Goal: Task Accomplishment & Management: Use online tool/utility

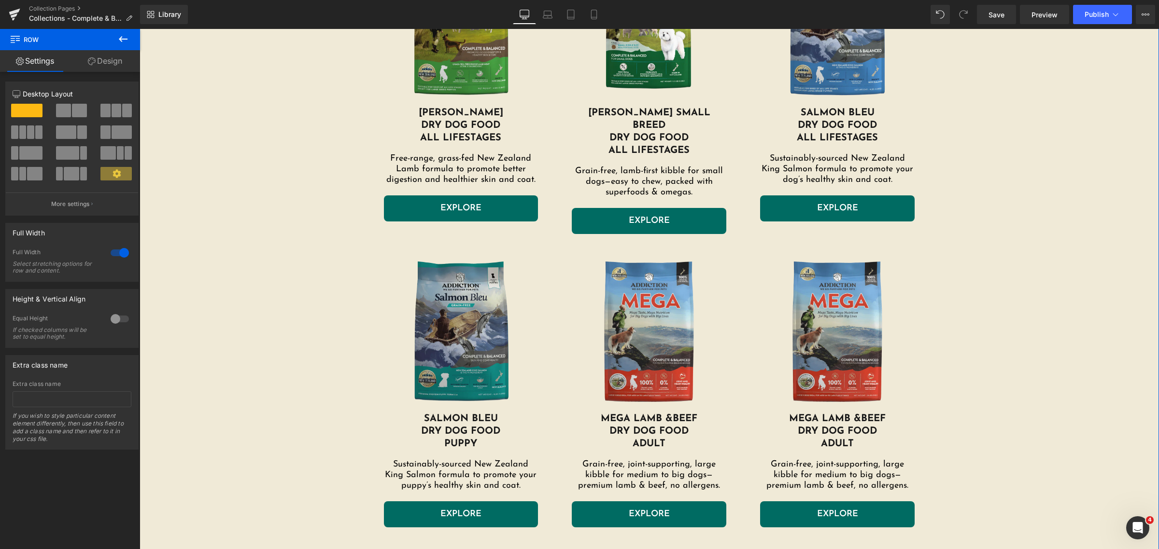
scroll to position [543, 0]
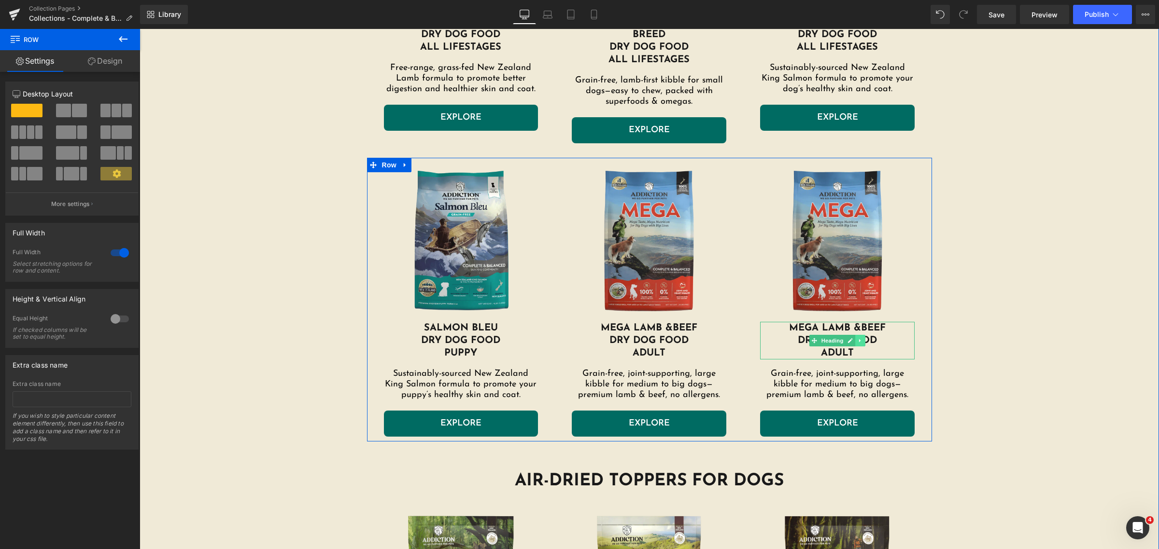
click at [859, 335] on link at bounding box center [861, 341] width 10 height 12
click at [863, 338] on icon at bounding box center [865, 341] width 5 height 6
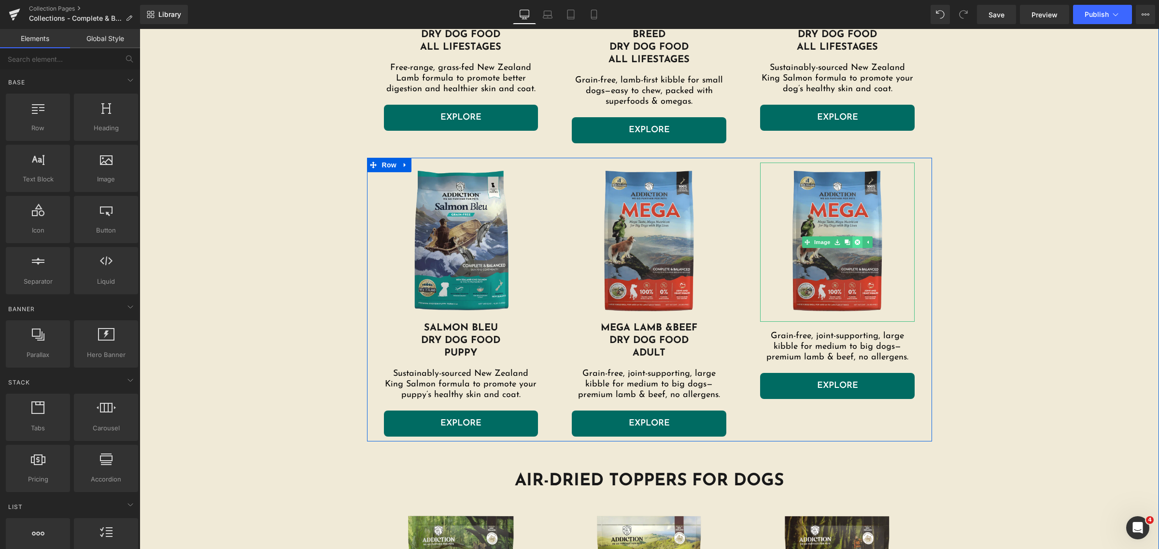
click at [855, 239] on icon at bounding box center [857, 242] width 5 height 6
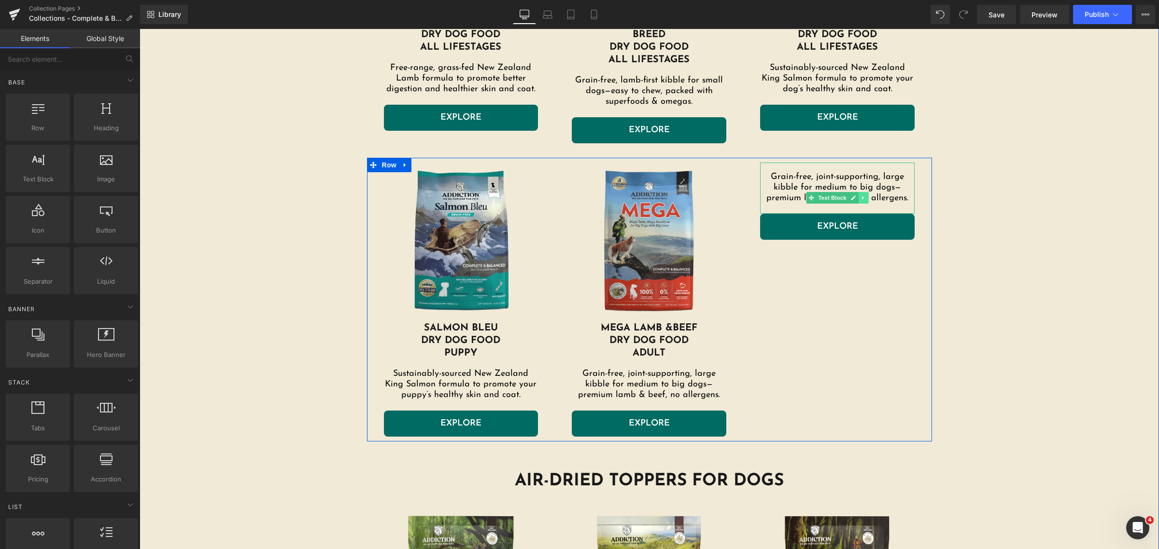
click at [861, 195] on icon at bounding box center [863, 198] width 5 height 6
click at [866, 196] on icon at bounding box center [868, 198] width 5 height 5
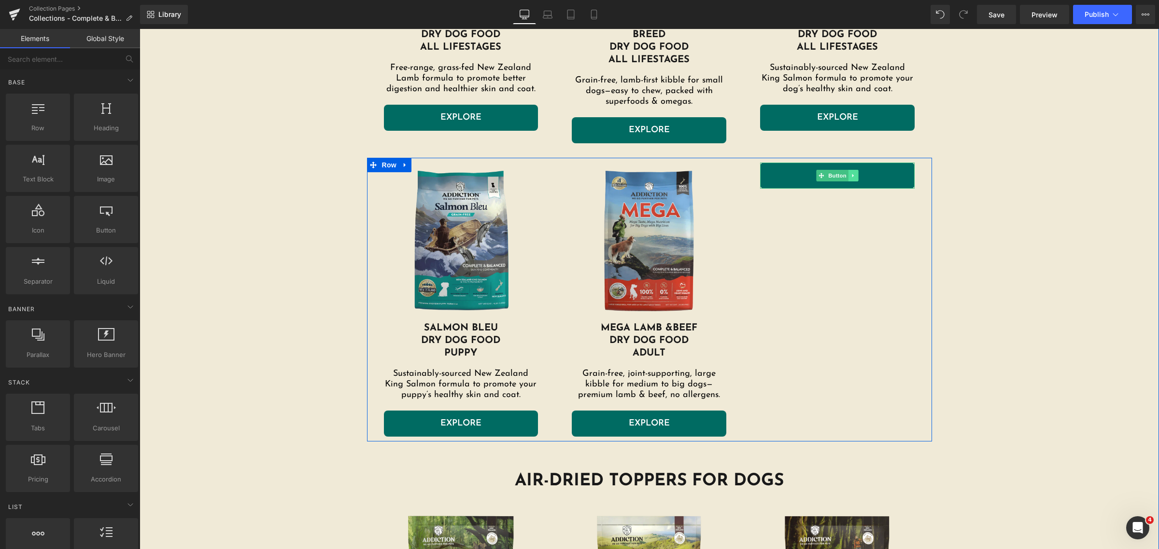
click at [851, 173] on icon at bounding box center [853, 176] width 5 height 6
click at [856, 173] on icon at bounding box center [858, 175] width 5 height 5
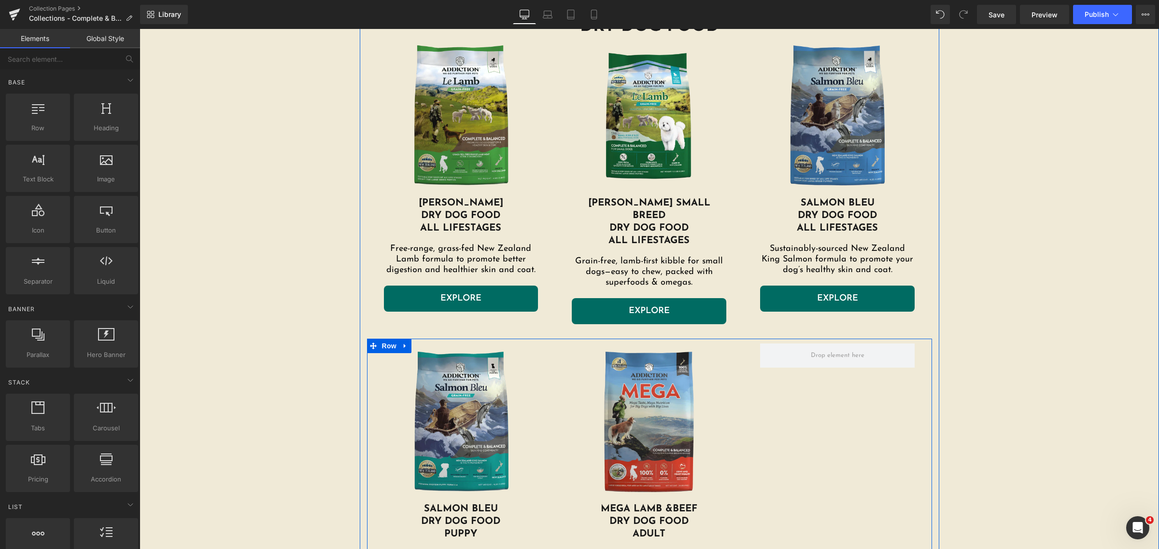
scroll to position [241, 0]
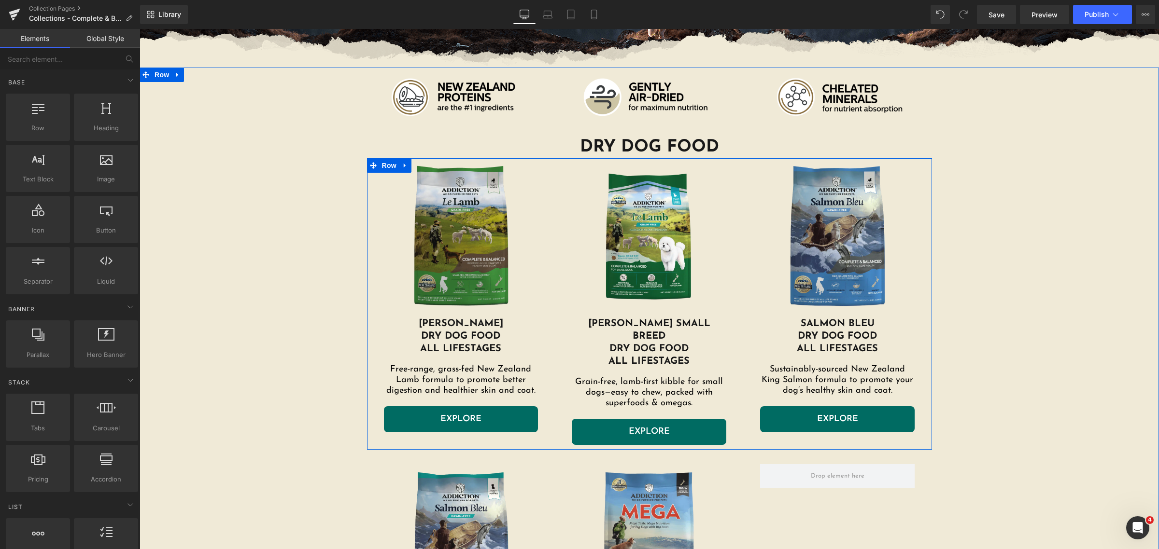
click at [464, 279] on img at bounding box center [461, 237] width 155 height 159
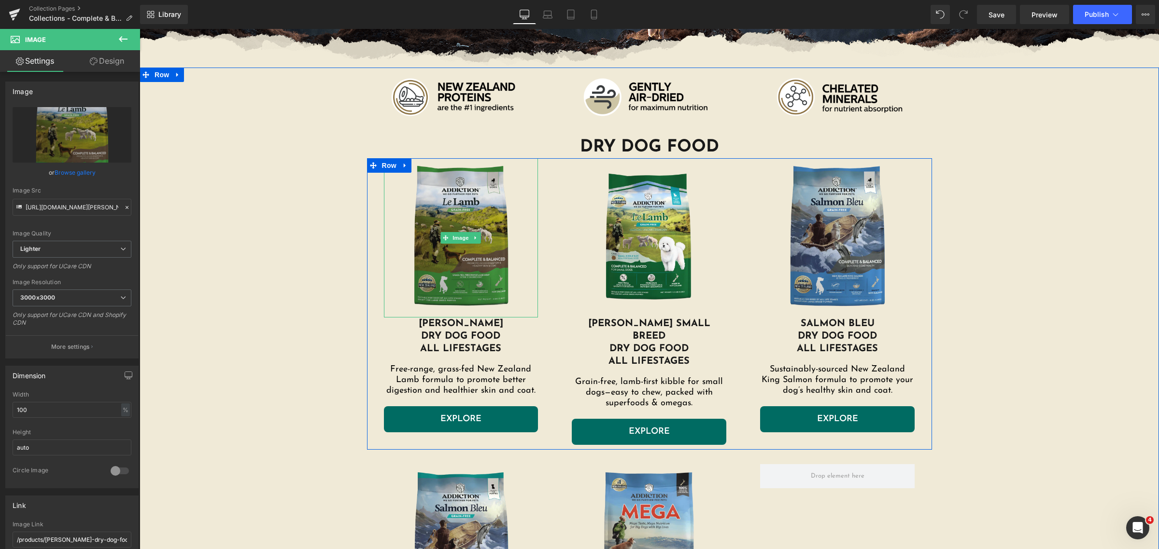
scroll to position [302, 0]
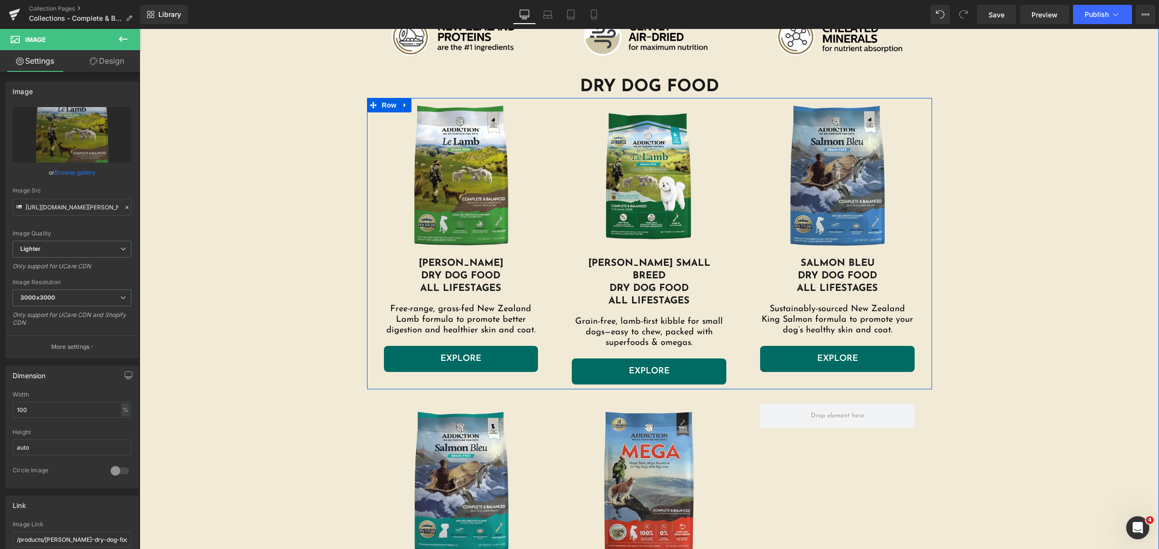
click at [465, 356] on span "Button" at bounding box center [461, 359] width 22 height 12
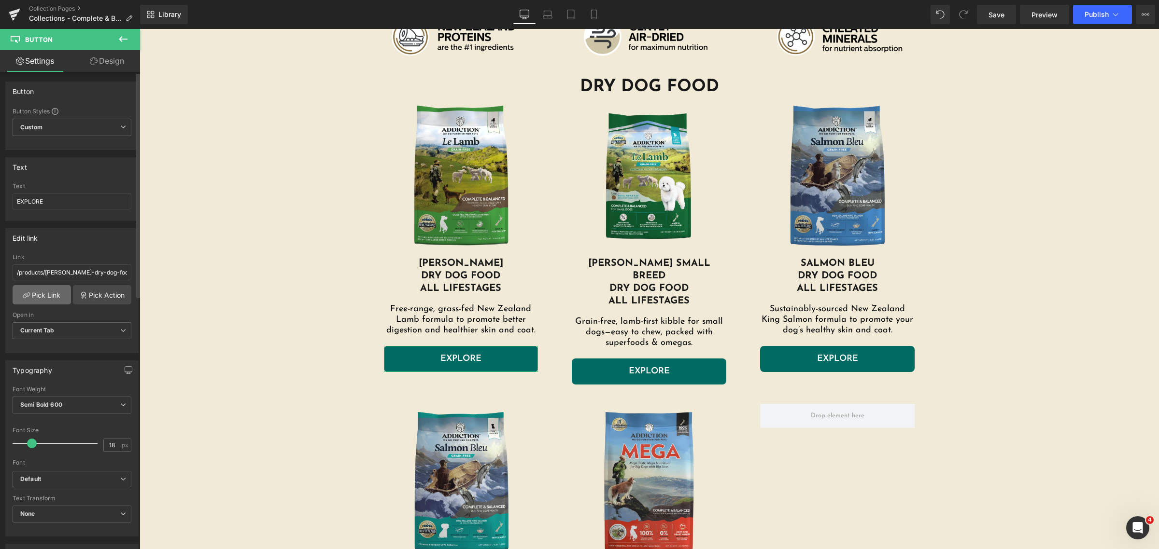
click at [41, 294] on link "Pick Link" at bounding box center [42, 294] width 58 height 19
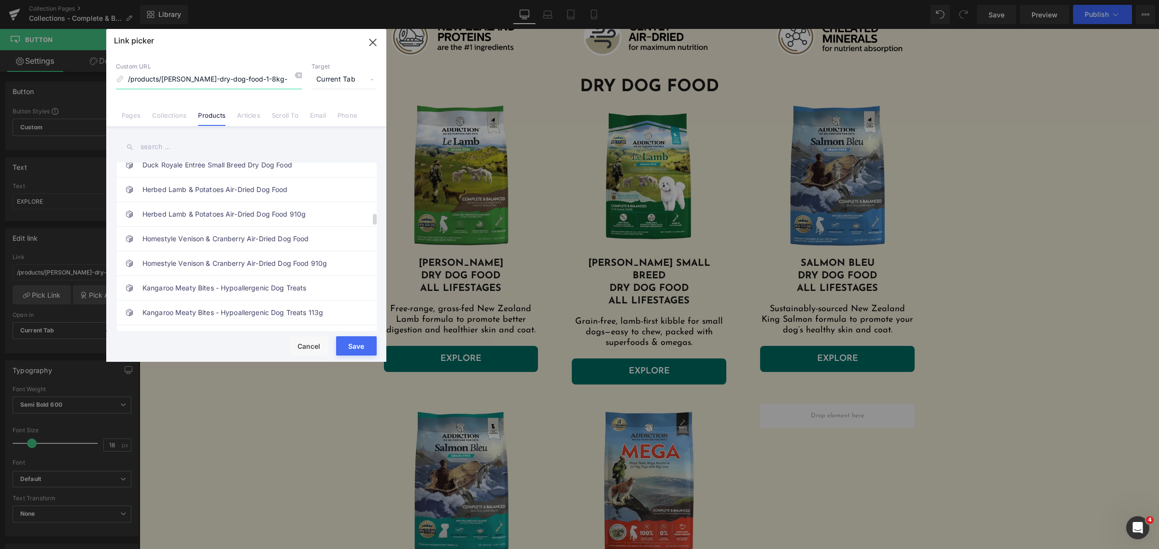
scroll to position [845, 0]
click at [259, 225] on link "[PERSON_NAME] Dry Dog Food" at bounding box center [248, 217] width 212 height 24
type input "/products/[PERSON_NAME]-dry-dog-food"
drag, startPoint x: 349, startPoint y: 347, endPoint x: 293, endPoint y: 312, distance: 65.5
click at [349, 347] on button "Save" at bounding box center [356, 346] width 41 height 19
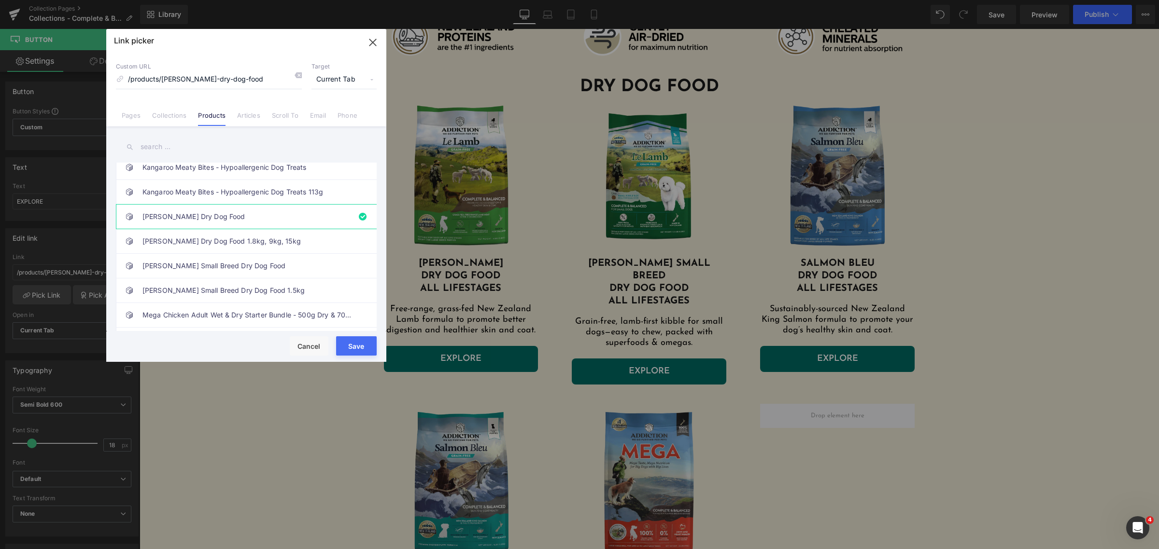
type input "/products/[PERSON_NAME]-dry-dog-food"
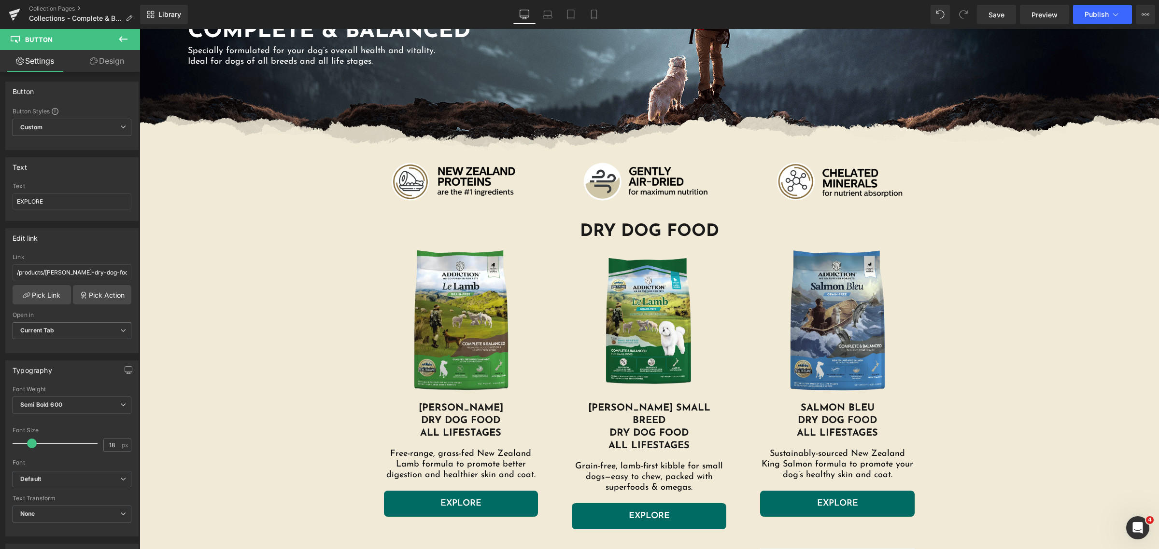
scroll to position [60, 0]
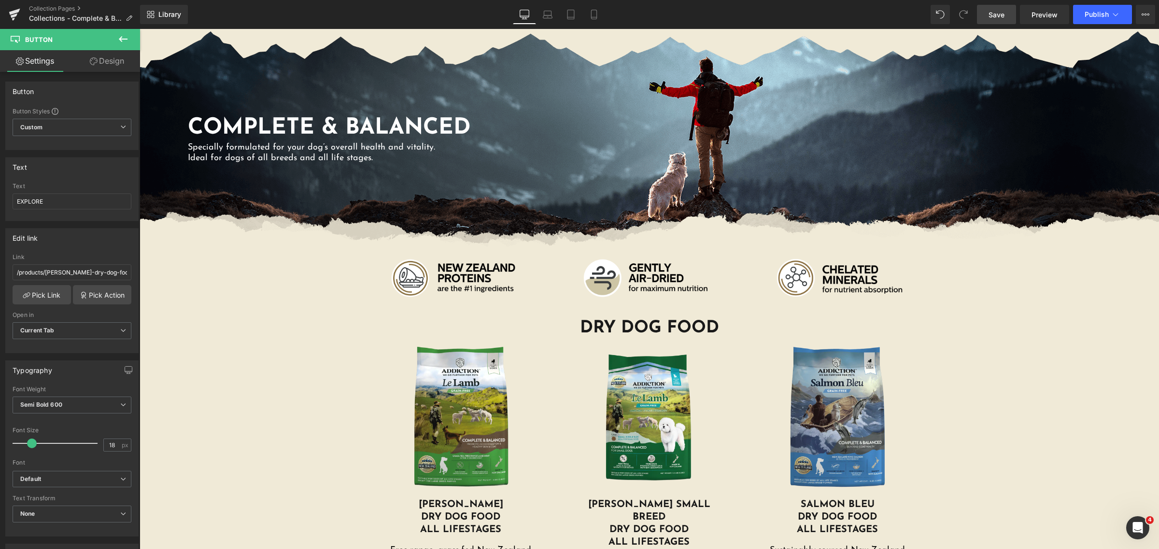
click at [991, 19] on span "Save" at bounding box center [996, 15] width 16 height 10
click at [1102, 17] on span "Publish" at bounding box center [1096, 15] width 24 height 8
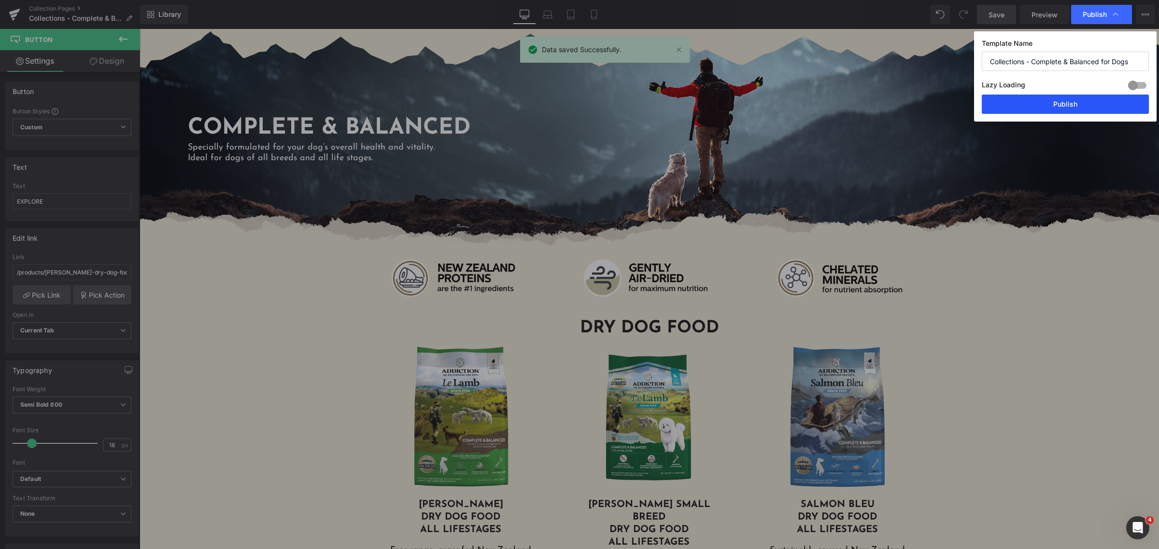
click at [1073, 109] on button "Publish" at bounding box center [1065, 104] width 167 height 19
